Goal: Information Seeking & Learning: Learn about a topic

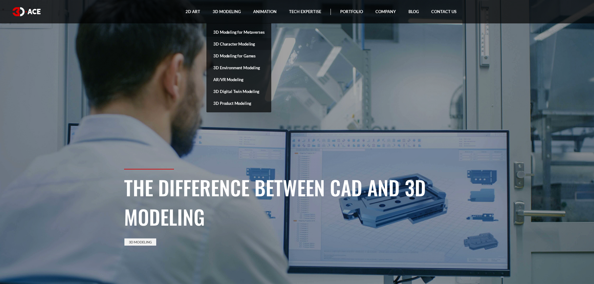
click at [225, 46] on link "3D Character Modeling" at bounding box center [239, 44] width 65 height 12
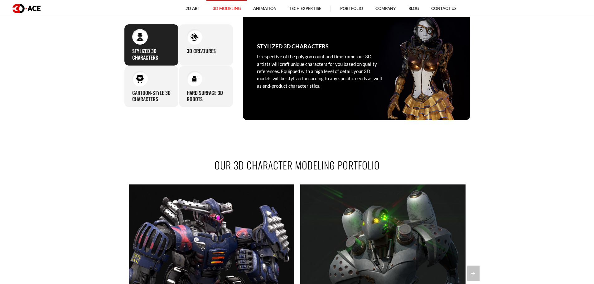
scroll to position [374, 0]
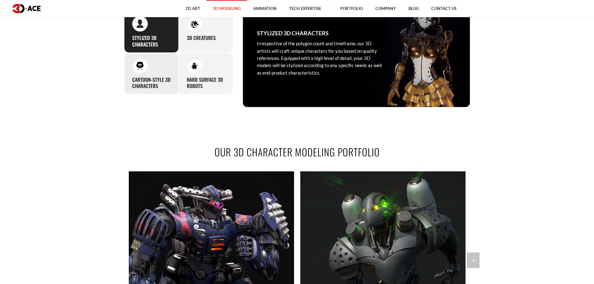
click at [161, 71] on div "Cartoon-Style 3D Characters Artists at our studio will skillfully create 3D car…" at bounding box center [151, 74] width 55 height 42
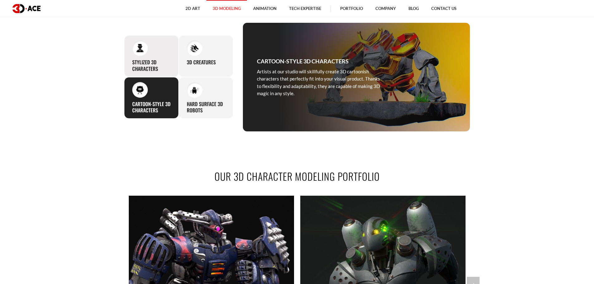
scroll to position [337, 0]
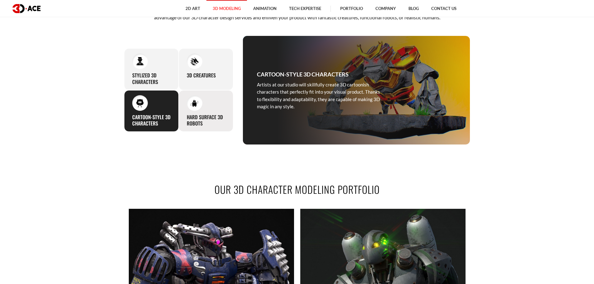
click at [226, 115] on div "Hard Surface 3D Robots Our 3D modeling professionals perfectly nail projects re…" at bounding box center [206, 111] width 55 height 42
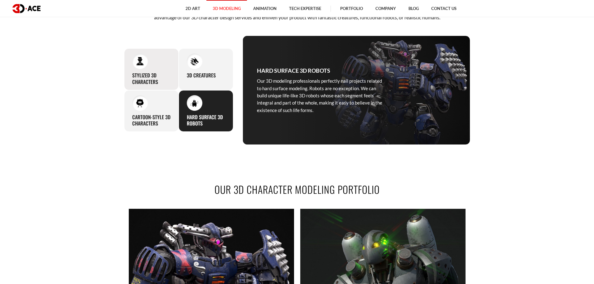
click at [161, 69] on div "Stylized 3D Characters Irrespective of the polygon count and timeframe, our 3D …" at bounding box center [151, 69] width 55 height 42
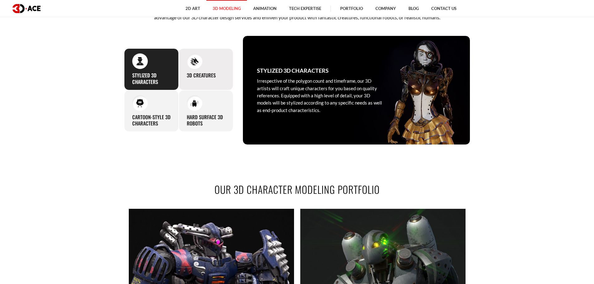
click at [222, 73] on div "3D Creatures In our approach to designing creatures for your project, we procee…" at bounding box center [206, 69] width 55 height 42
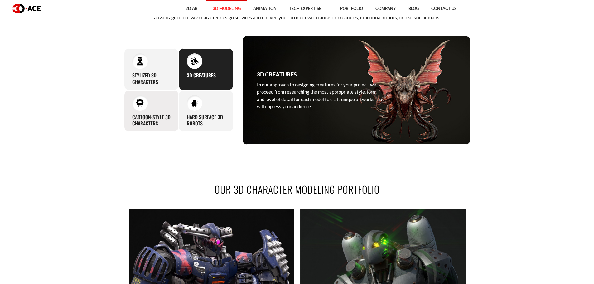
click at [155, 109] on div "Cartoon-Style 3D Characters Artists at our studio will skillfully create 3D car…" at bounding box center [151, 111] width 55 height 42
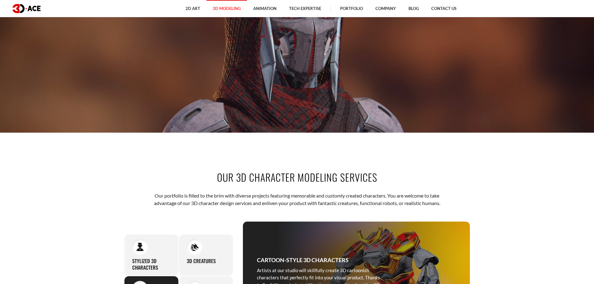
scroll to position [0, 0]
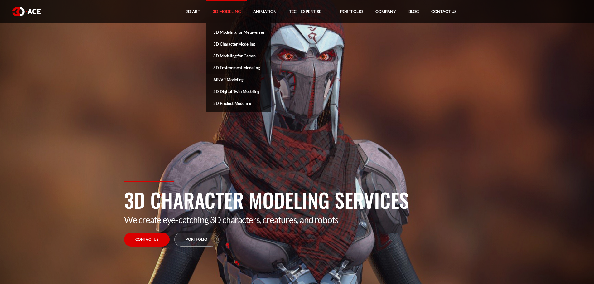
click at [231, 66] on link "3D Environment Modeling" at bounding box center [239, 68] width 65 height 12
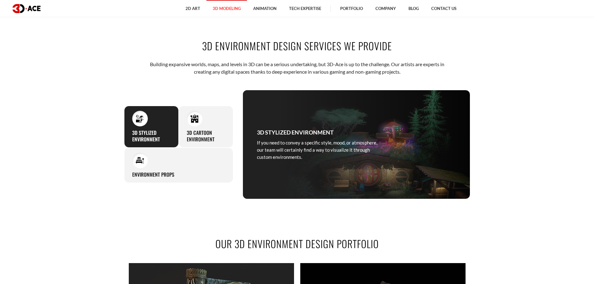
scroll to position [300, 0]
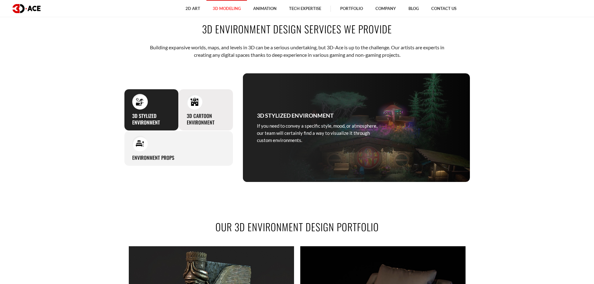
click at [212, 101] on div "3D Cartoon Environment Our 3D artists model outdoor and indoor cartoon environm…" at bounding box center [206, 110] width 55 height 42
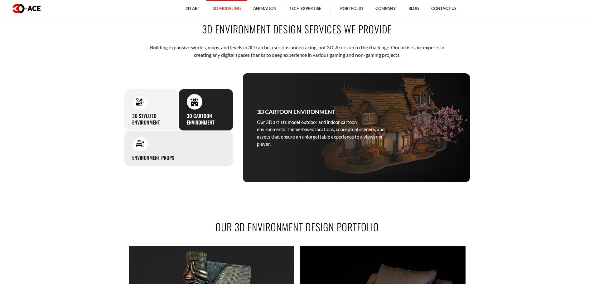
click at [188, 147] on div "Environment props Setting a stage for your 3D environment, our modeling artists…" at bounding box center [178, 148] width 109 height 35
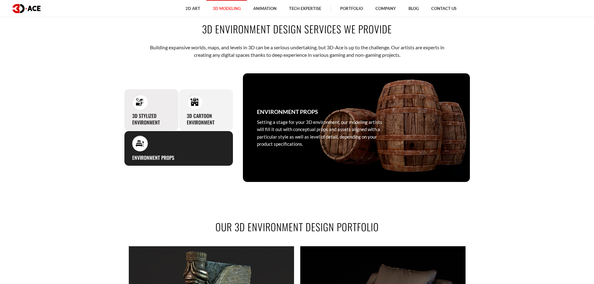
click at [155, 101] on div "3D STYLIZED ENVIRONMENT If you need to convey a specific style, mood, or atmosp…" at bounding box center [151, 110] width 55 height 42
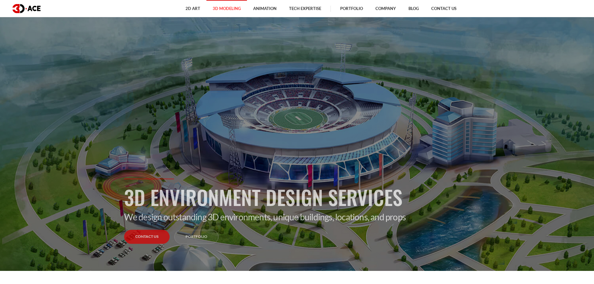
scroll to position [0, 0]
